Goal: Find specific page/section

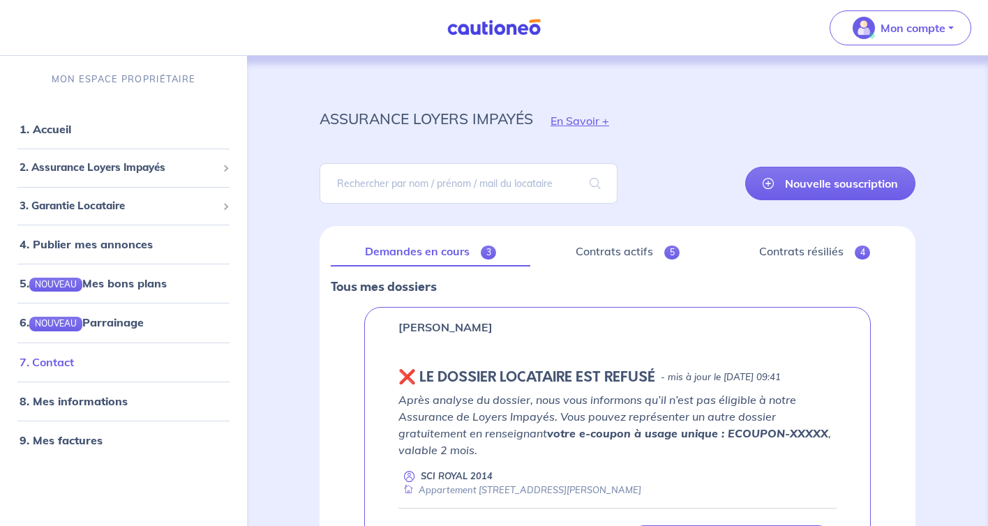
click at [70, 364] on link "7. Contact" at bounding box center [47, 362] width 54 height 14
click at [58, 134] on link "1. Accueil" at bounding box center [45, 129] width 51 height 14
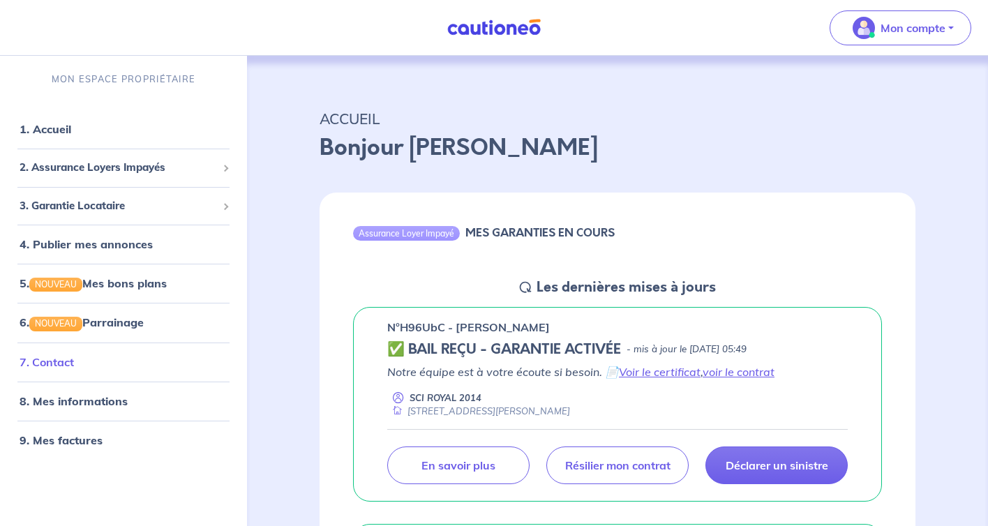
click at [47, 359] on link "7. Contact" at bounding box center [47, 362] width 54 height 14
click at [71, 364] on link "7. Contact" at bounding box center [47, 362] width 54 height 14
click at [56, 361] on link "7. Contact" at bounding box center [47, 362] width 54 height 14
